Goal: Transaction & Acquisition: Purchase product/service

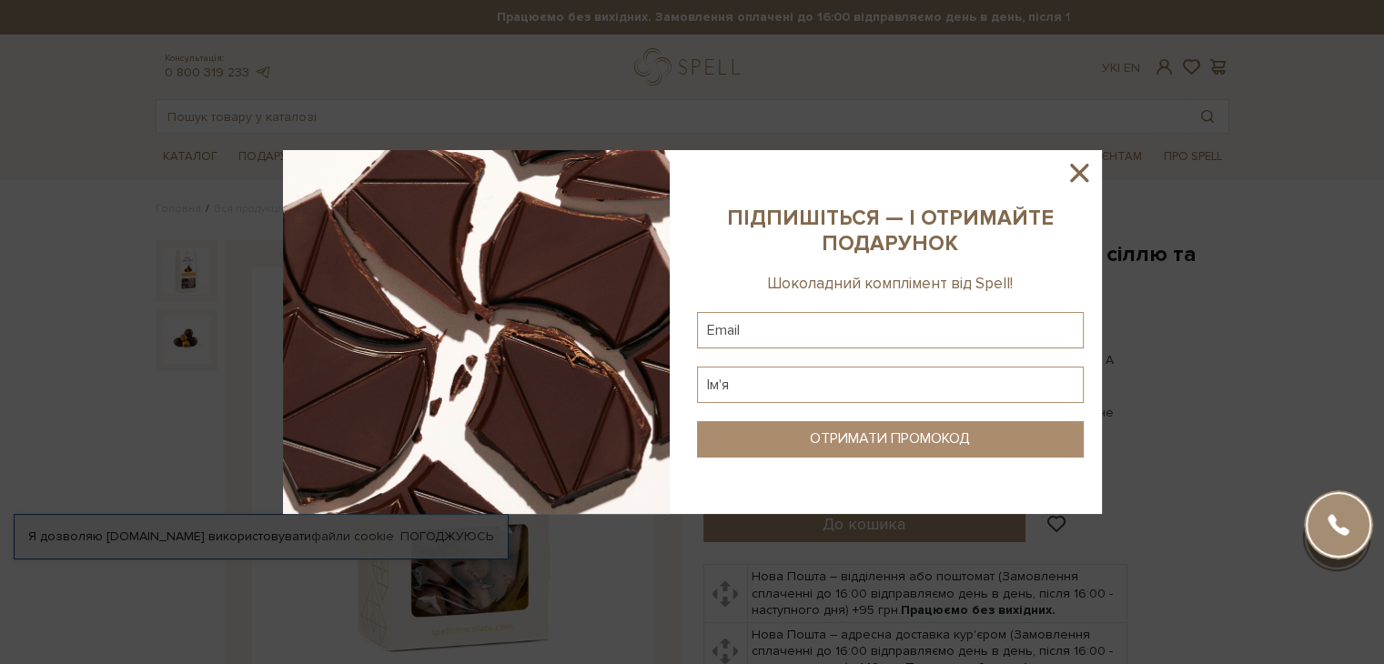
click at [1084, 168] on icon at bounding box center [1079, 173] width 18 height 18
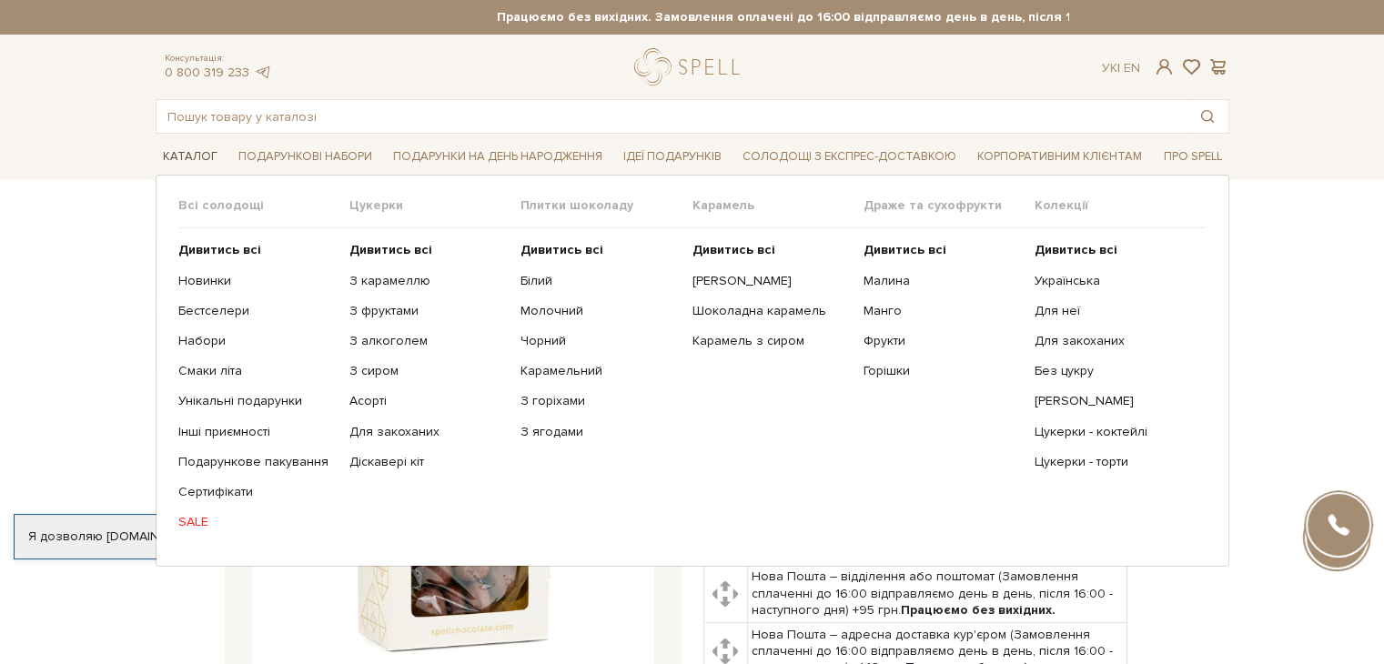
click at [196, 157] on span "Каталог" at bounding box center [190, 157] width 69 height 28
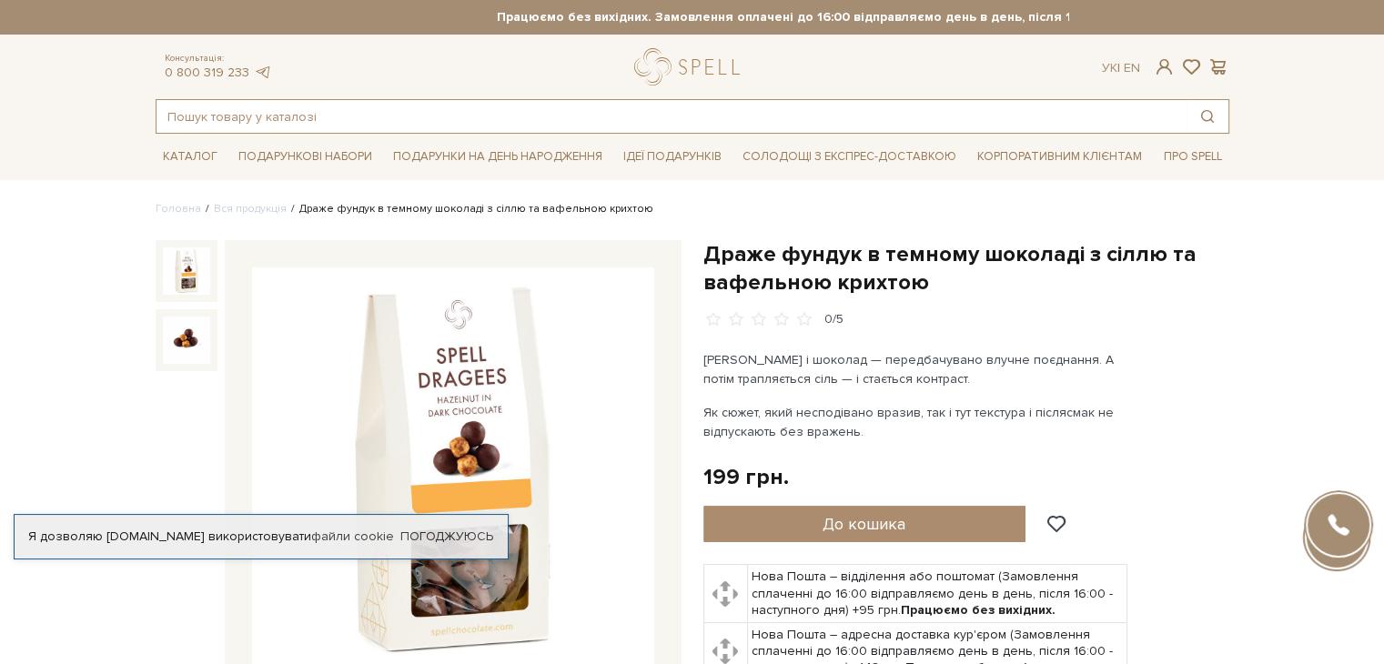
click at [359, 123] on input "text" at bounding box center [671, 116] width 1030 height 33
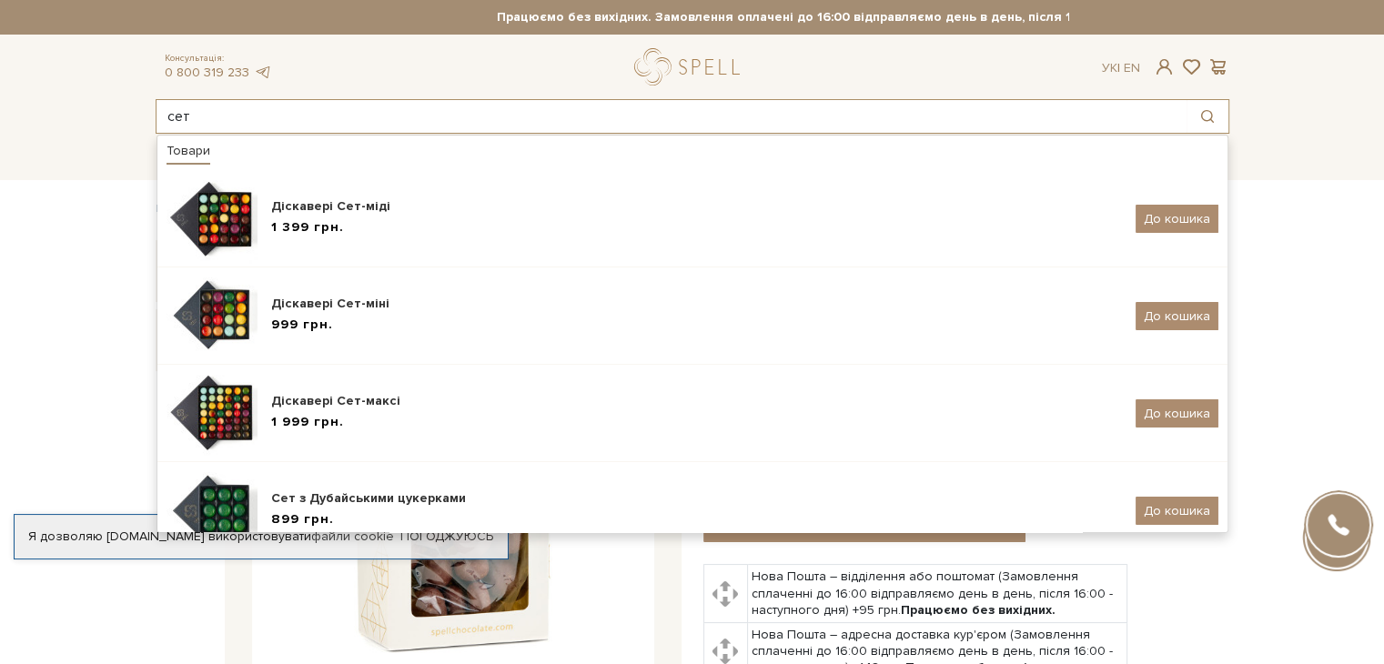
type input "сет"
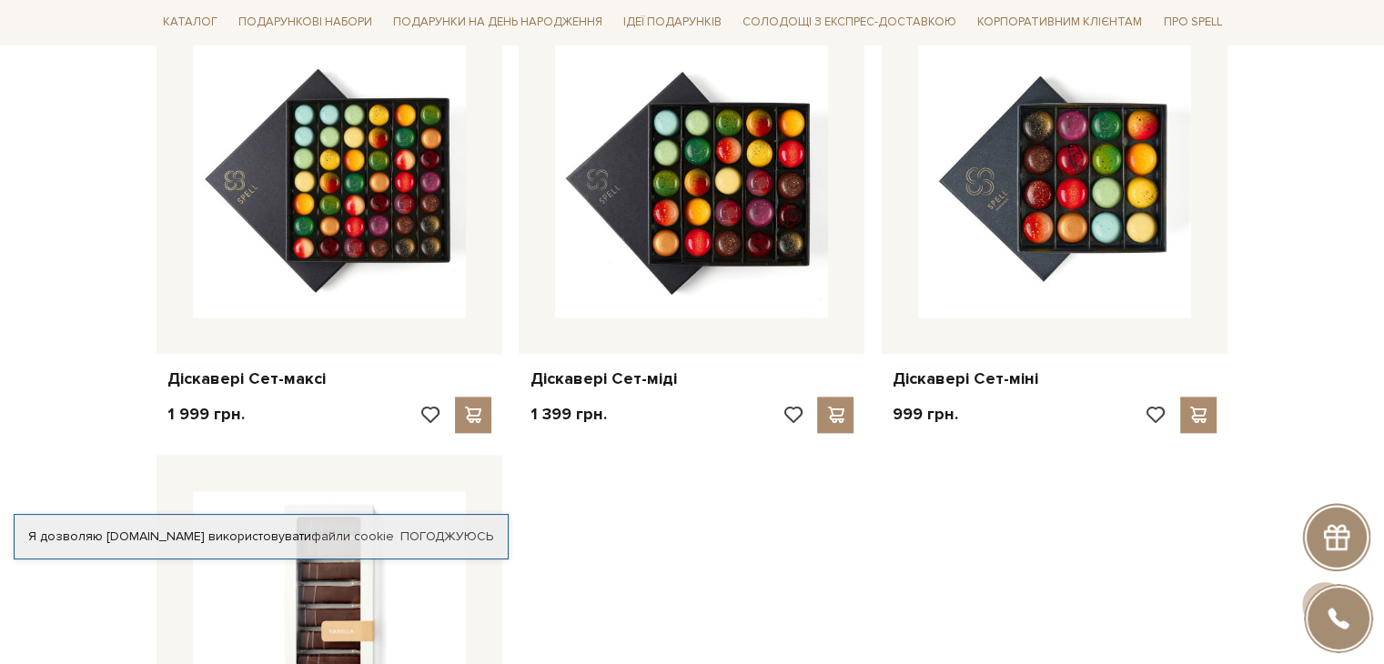
scroll to position [2548, 0]
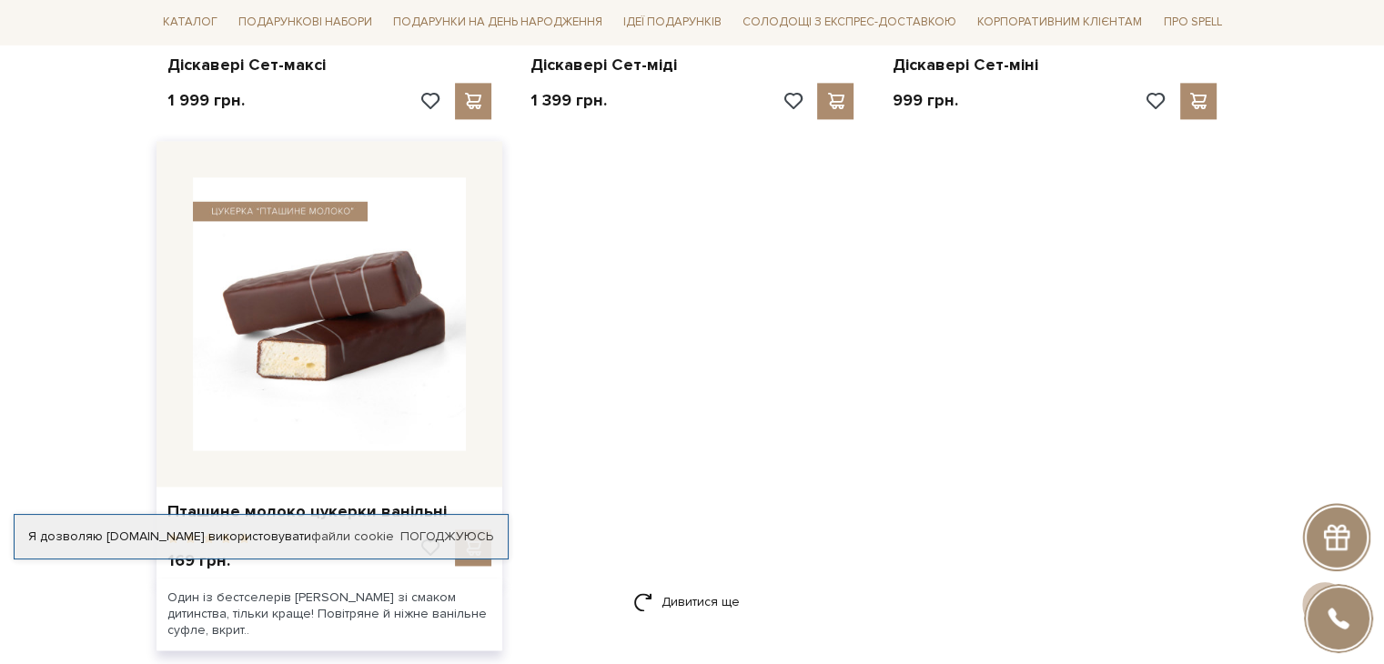
click at [306, 246] on img at bounding box center [329, 313] width 273 height 273
